Goal: Transaction & Acquisition: Purchase product/service

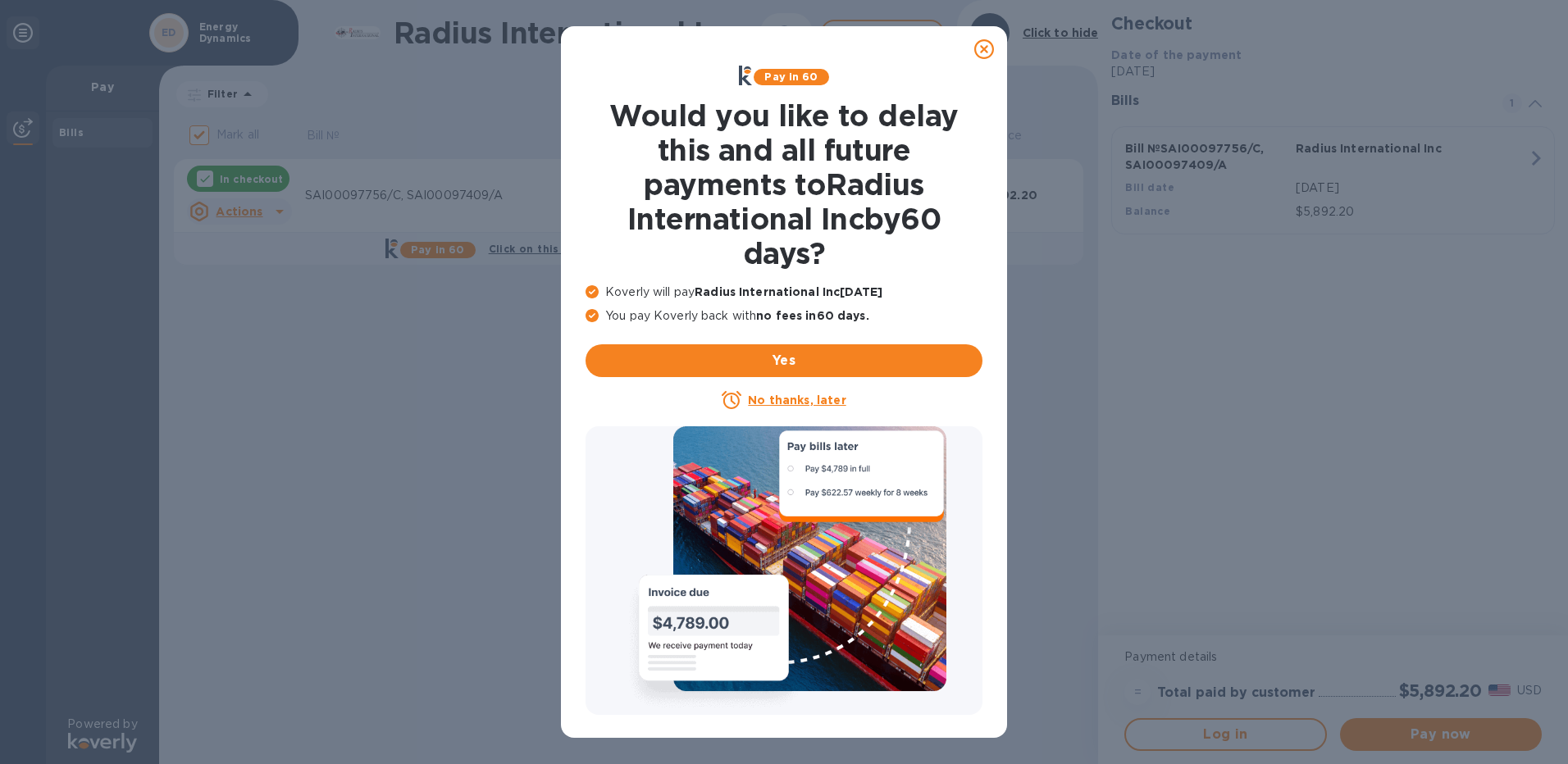
click at [988, 49] on icon at bounding box center [984, 49] width 20 height 20
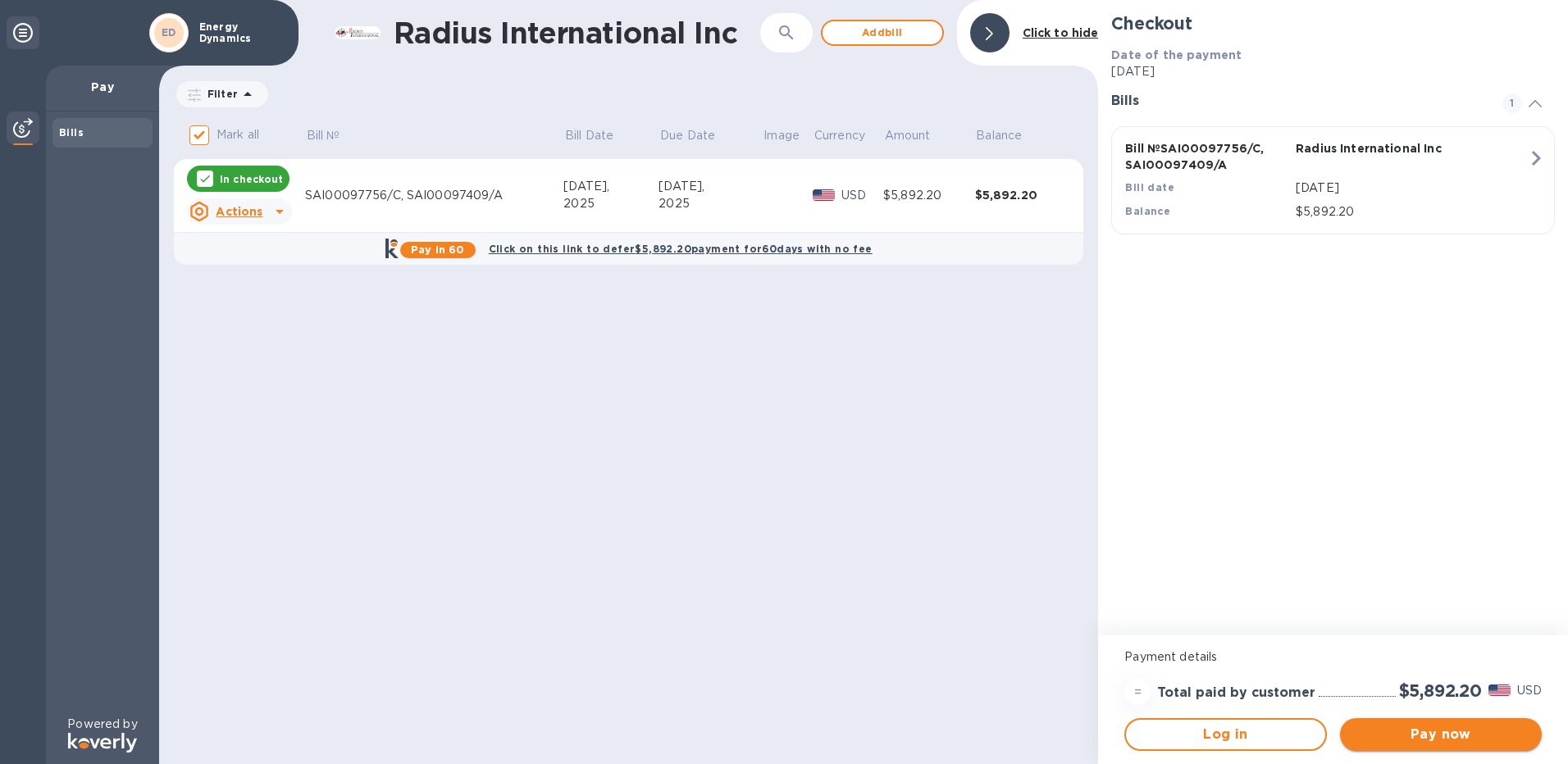
click at [1415, 728] on span "Pay now" at bounding box center [1441, 735] width 175 height 20
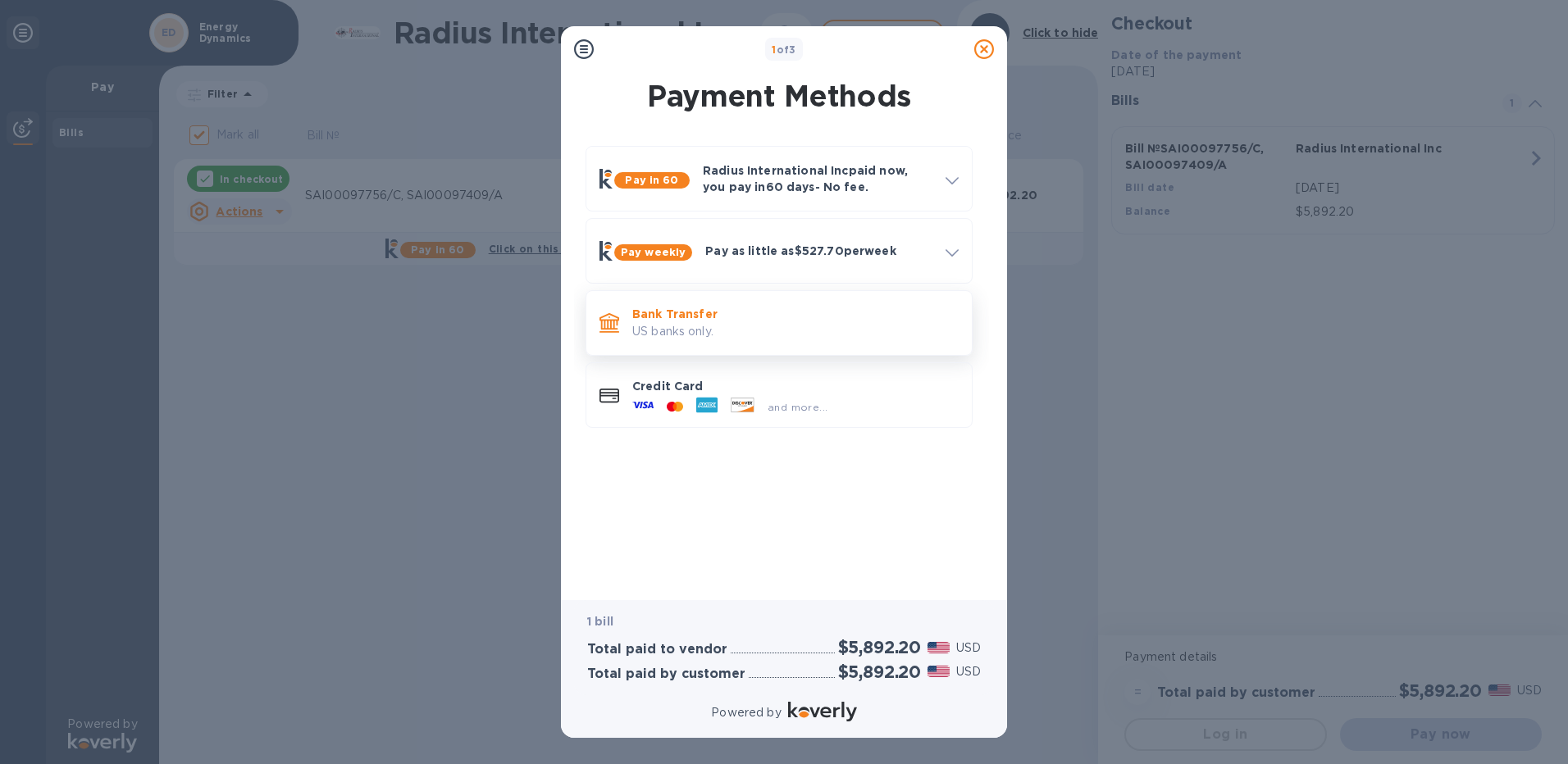
click at [652, 313] on p "Bank Transfer" at bounding box center [796, 314] width 327 height 16
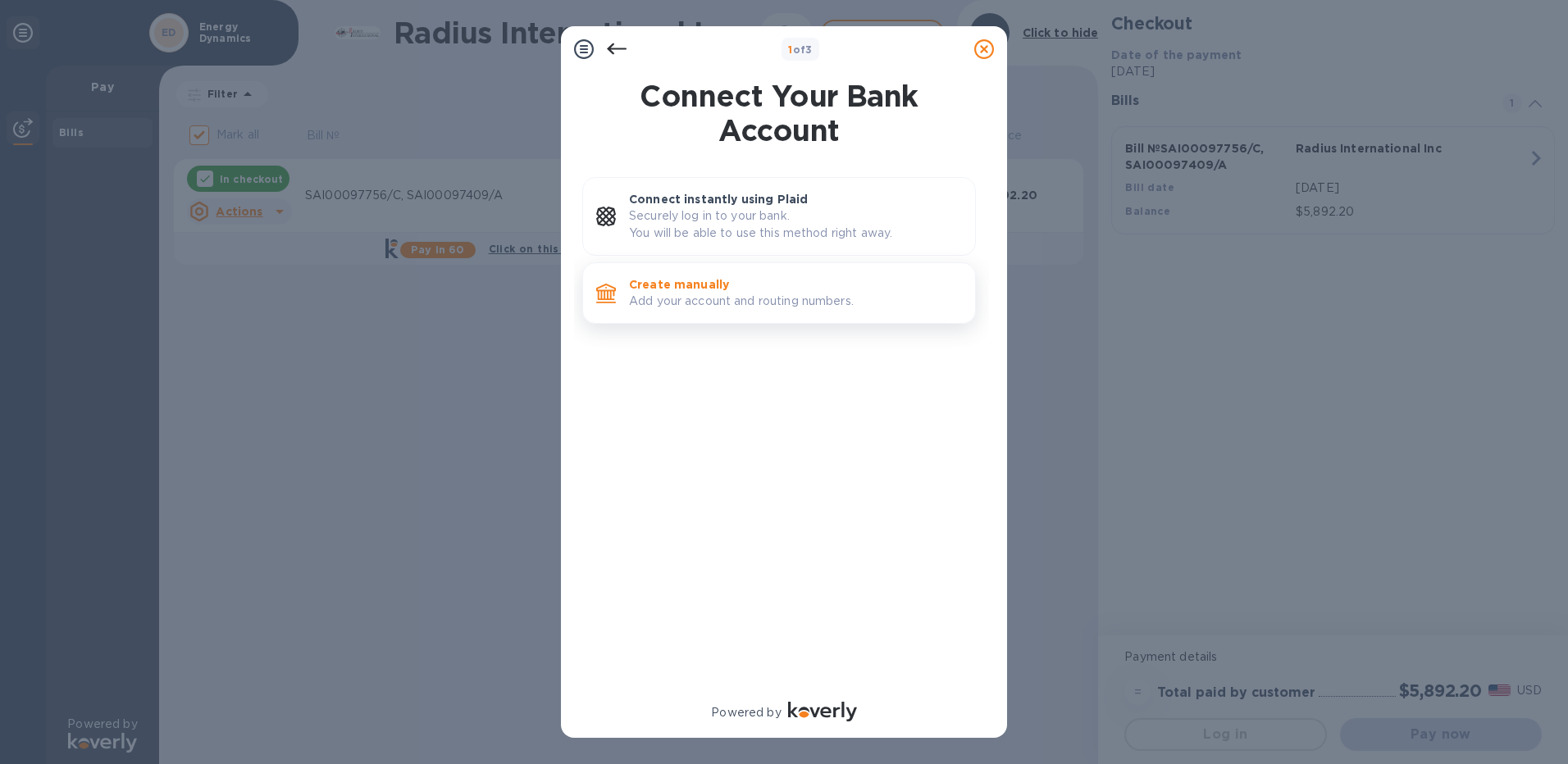
click at [646, 285] on p "Create manually" at bounding box center [796, 285] width 333 height 16
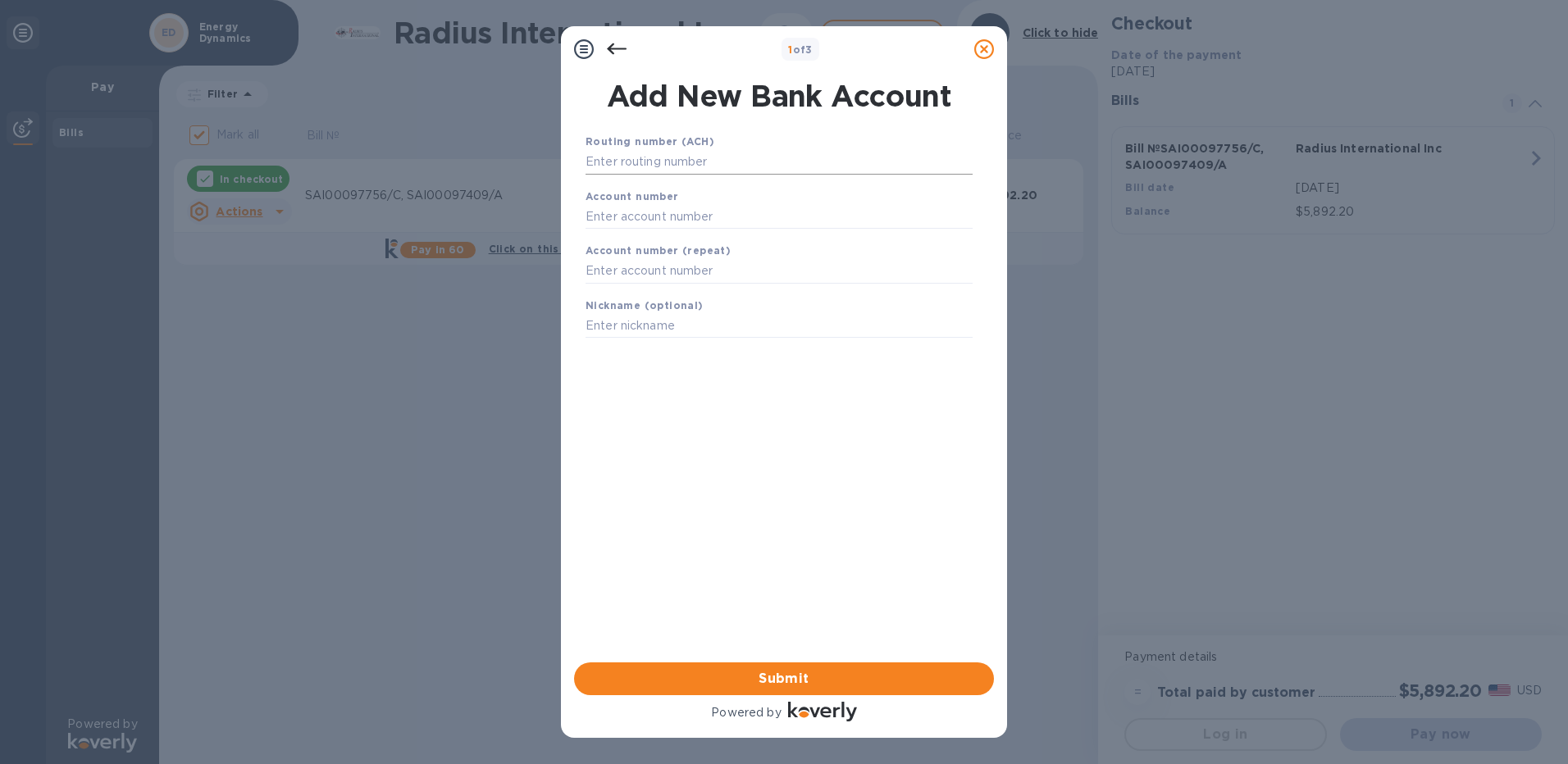
click at [659, 163] on input "text" at bounding box center [779, 163] width 387 height 25
type input "211273765"
click at [641, 237] on input "text" at bounding box center [779, 237] width 387 height 25
type input "190032951"
click at [626, 296] on input "text" at bounding box center [779, 292] width 387 height 25
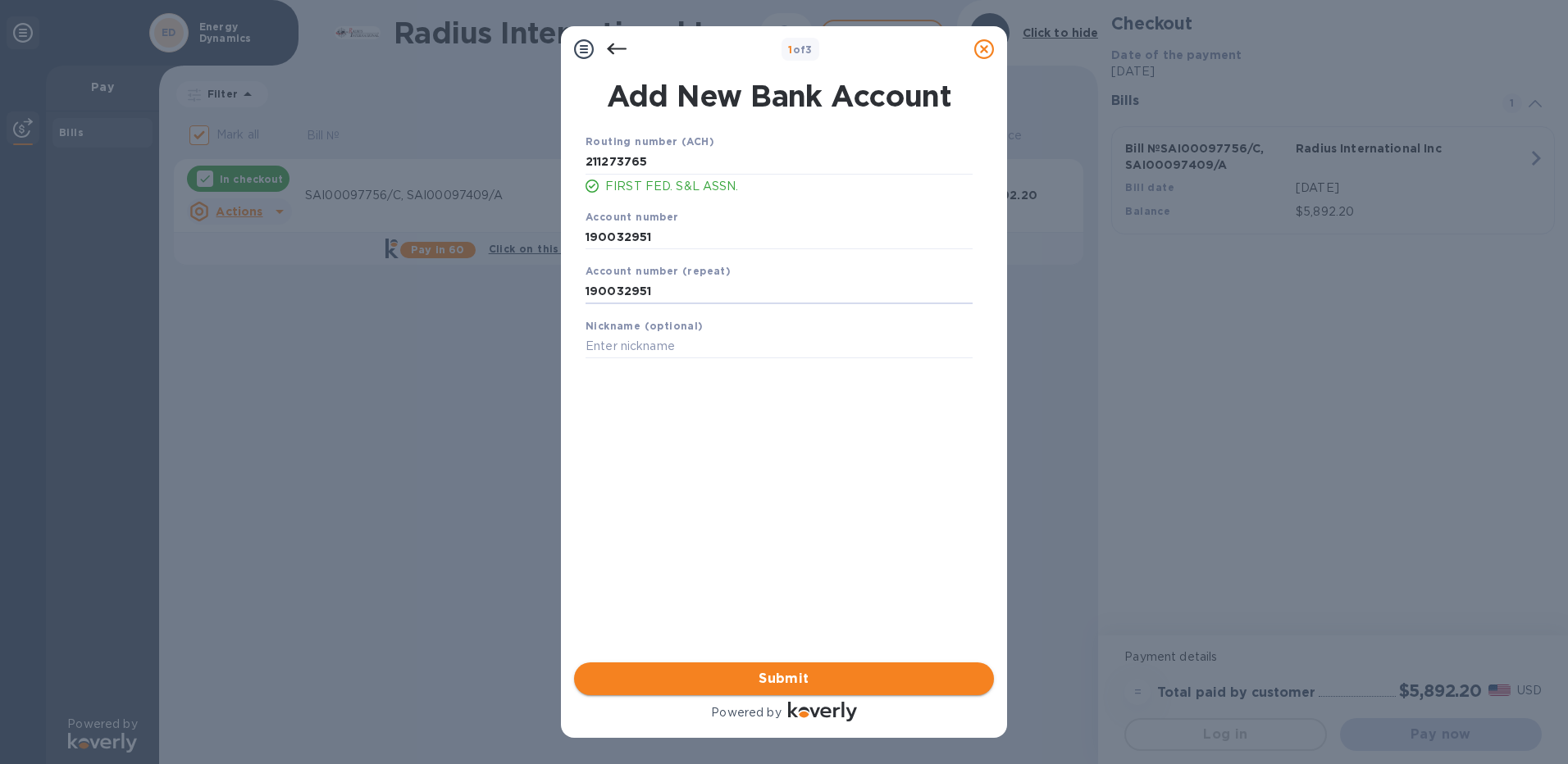
type input "190032951"
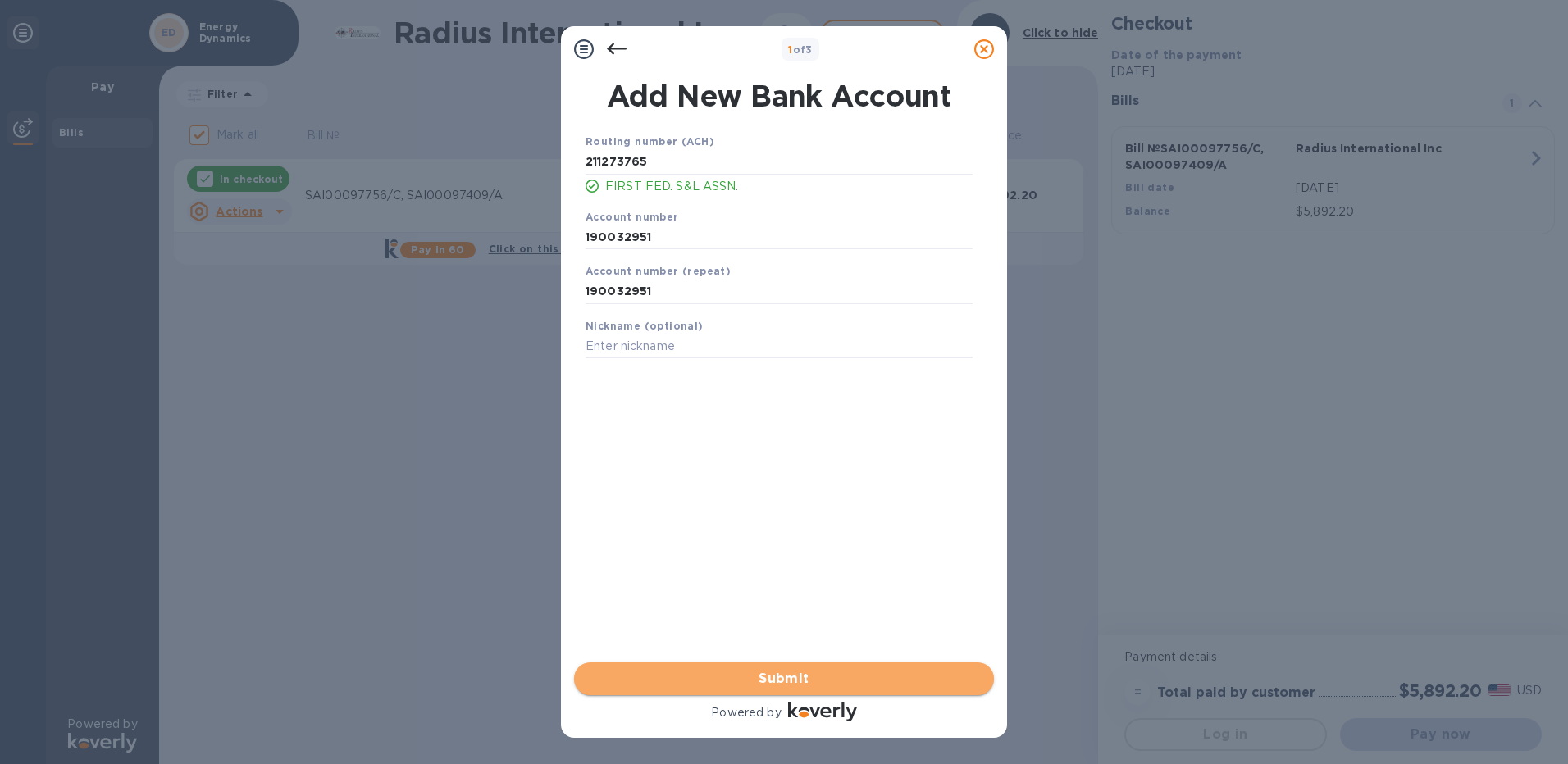
click at [718, 681] on span "Submit" at bounding box center [784, 679] width 393 height 20
